Goal: Obtain resource: Download file/media

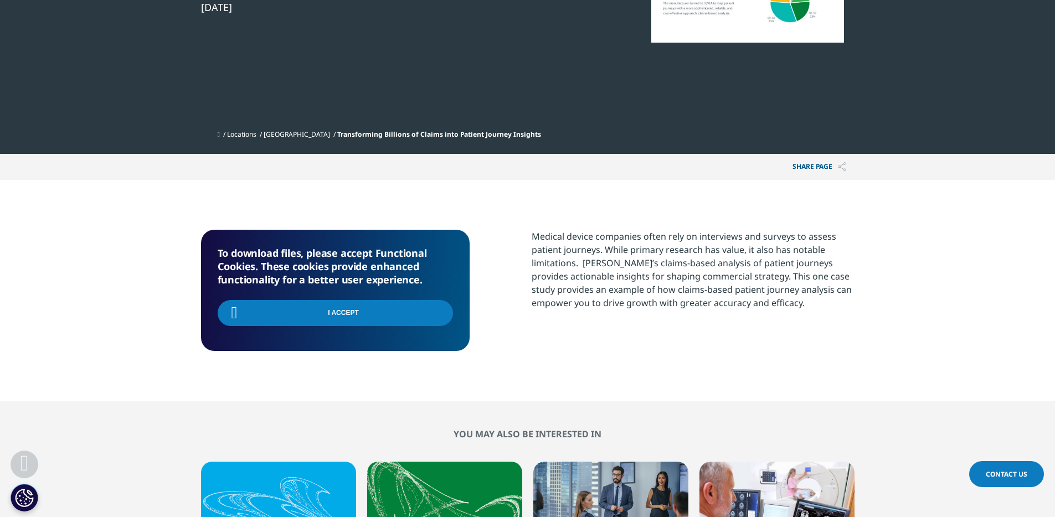
scroll to position [121, 653]
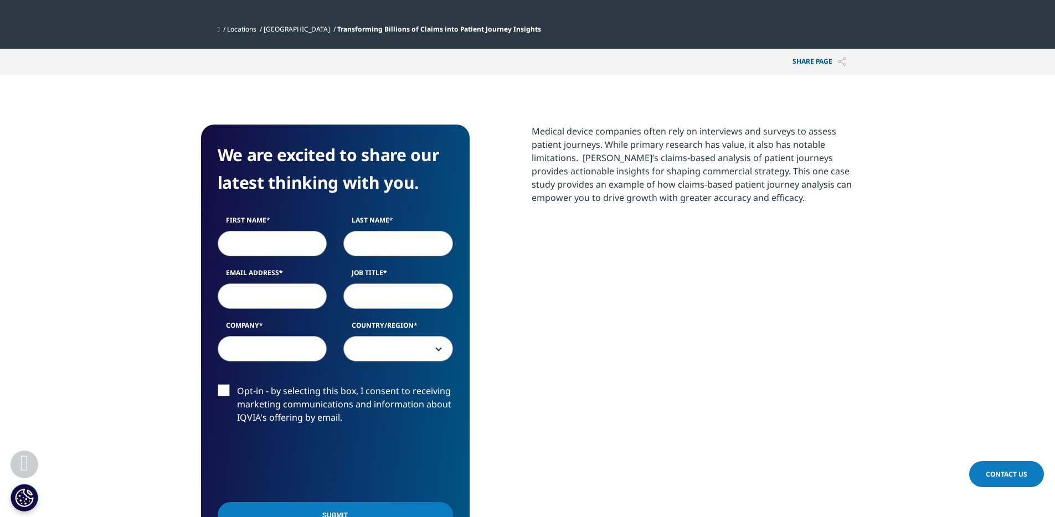
scroll to position [444, 0]
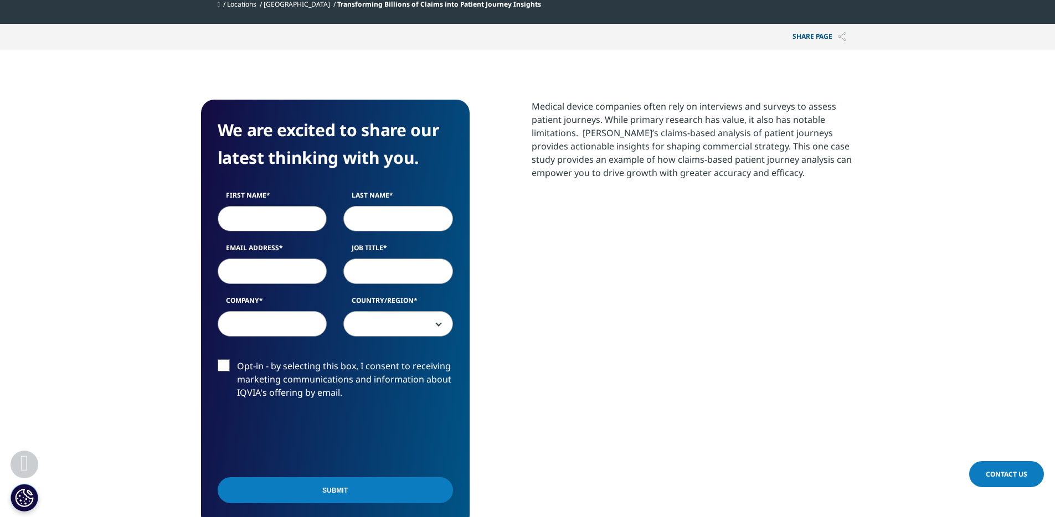
click at [291, 221] on input "First Name" at bounding box center [273, 218] width 110 height 25
type input "Shubham"
type input "Sharma"
type input "Shubham.Sharma@UTDallas.edu"
select select "[GEOGRAPHIC_DATA]"
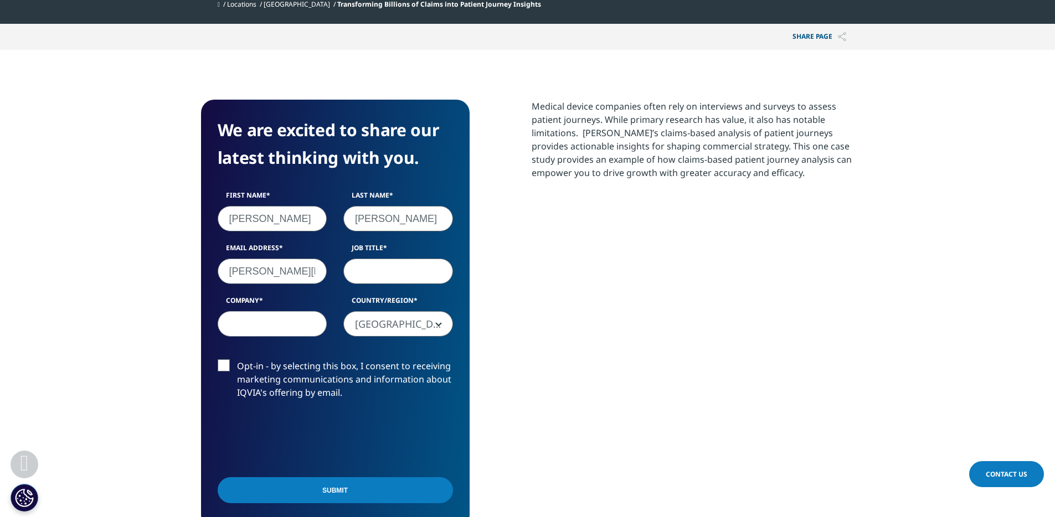
click at [385, 273] on input "Job Title" at bounding box center [398, 271] width 110 height 25
type input "Consultant"
type input "S"
type input "UTD"
click at [392, 275] on input "Consultant" at bounding box center [398, 271] width 110 height 25
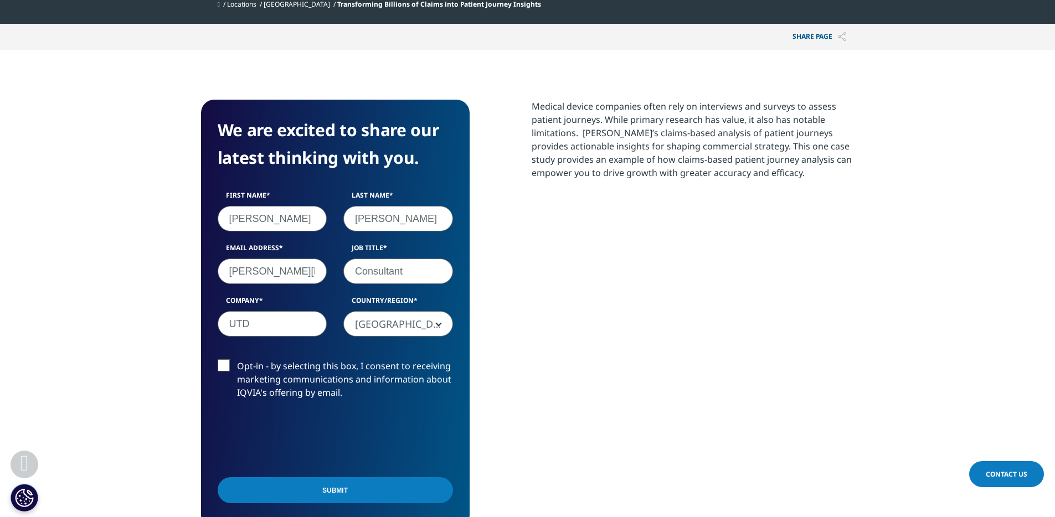
click at [392, 275] on input "Consultant" at bounding box center [398, 271] width 110 height 25
type input "Student"
click at [275, 488] on input "Submit" at bounding box center [335, 490] width 235 height 26
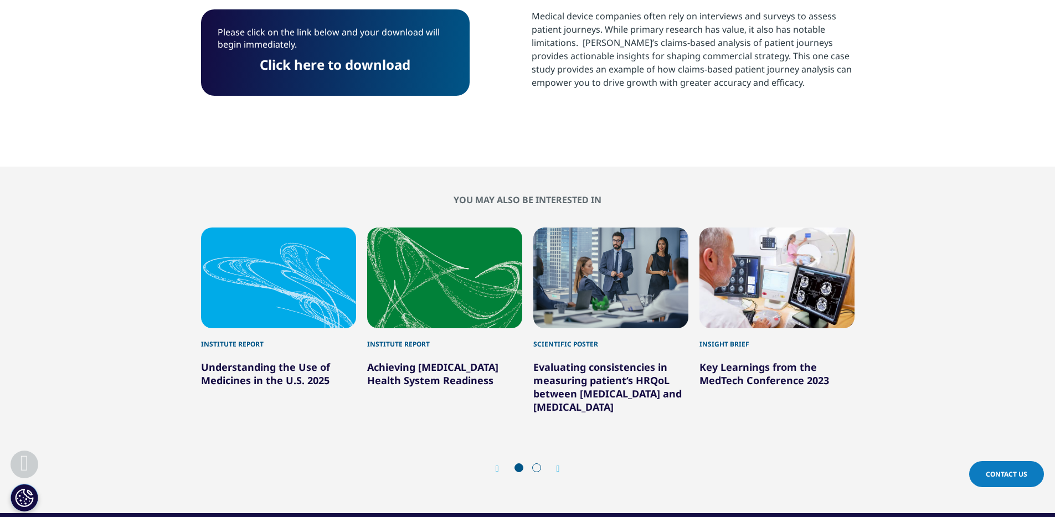
scroll to position [521, 0]
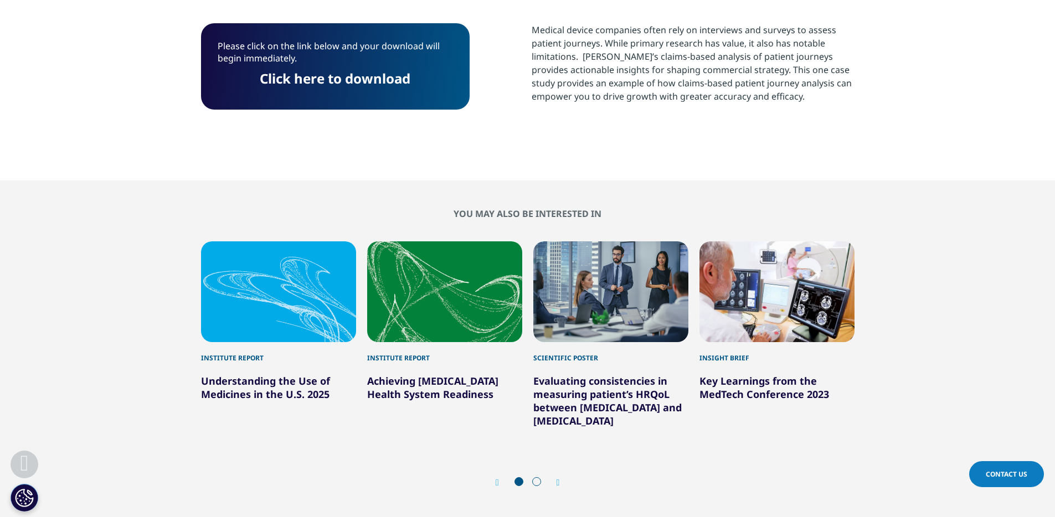
click at [373, 80] on link "Click here to download" at bounding box center [335, 78] width 151 height 18
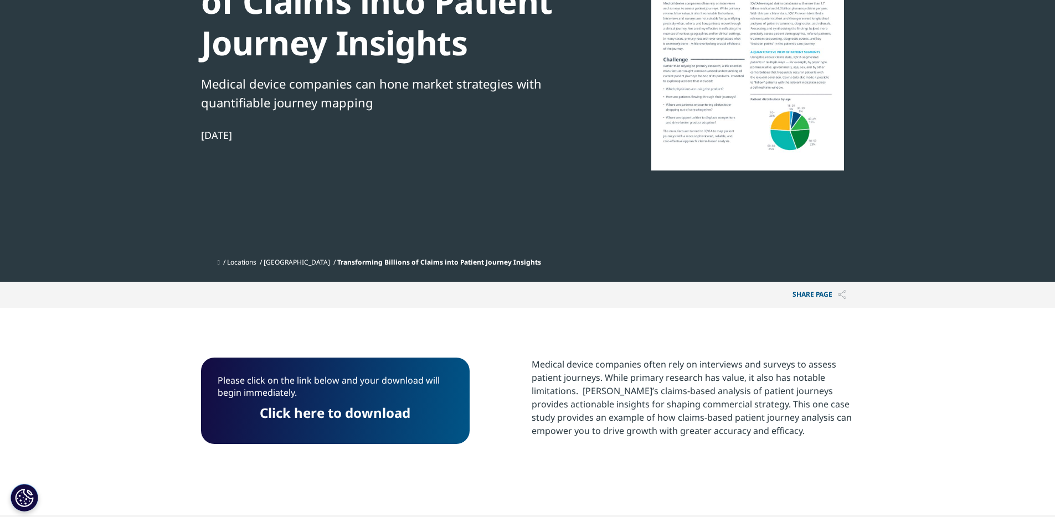
scroll to position [0, 0]
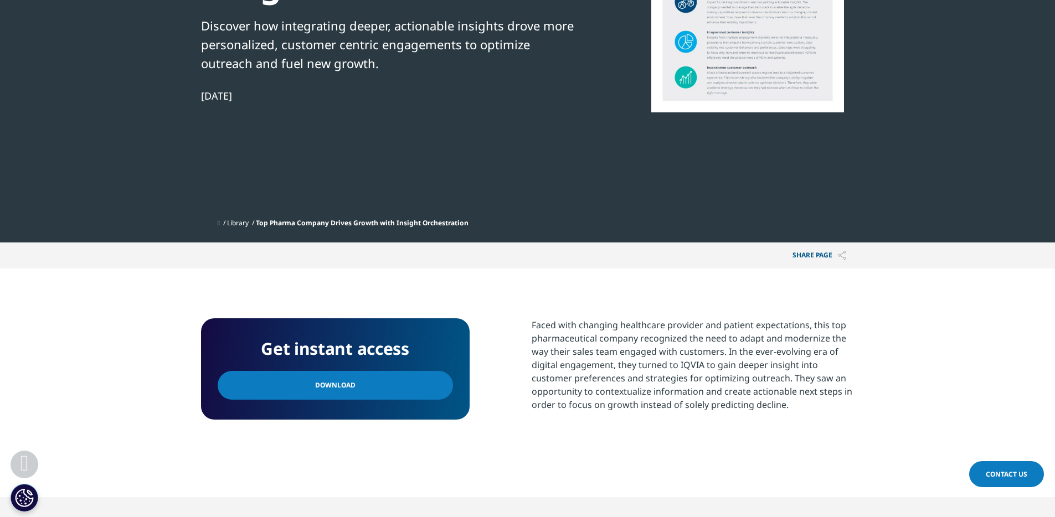
scroll to position [456, 0]
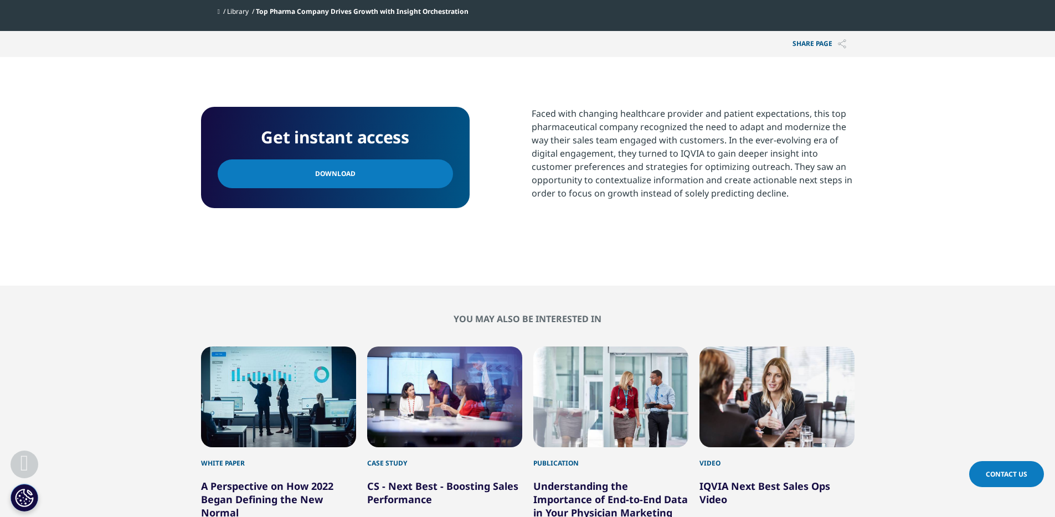
click at [330, 162] on link "Download" at bounding box center [335, 173] width 235 height 29
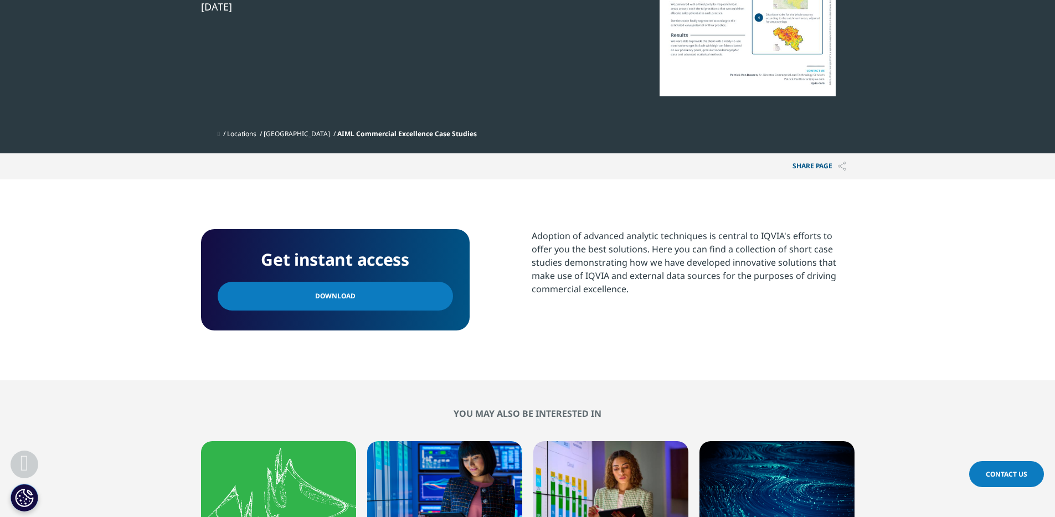
scroll to position [101, 653]
click at [347, 306] on link "Download" at bounding box center [335, 296] width 235 height 29
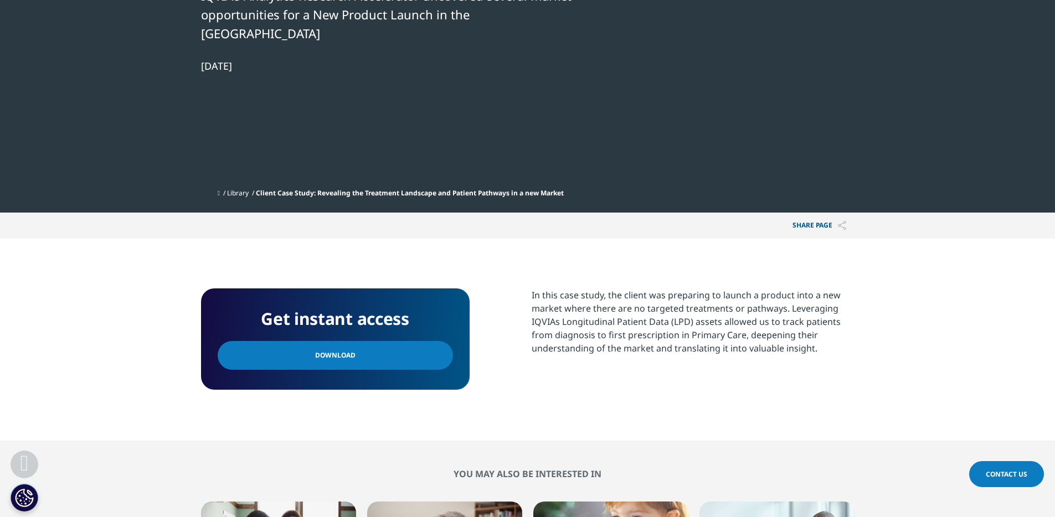
scroll to position [375, 0]
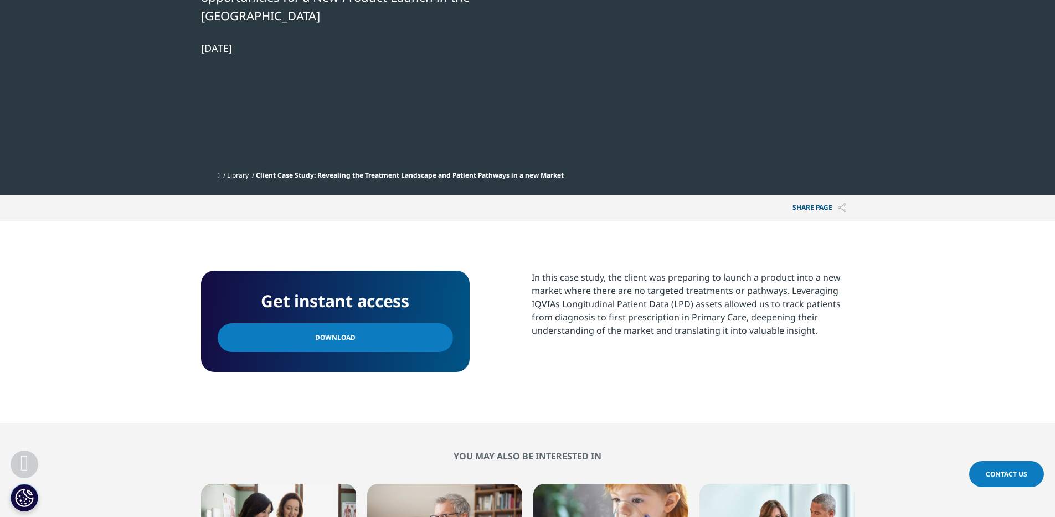
click at [369, 323] on link "Download" at bounding box center [335, 337] width 235 height 29
